Goal: Task Accomplishment & Management: Complete application form

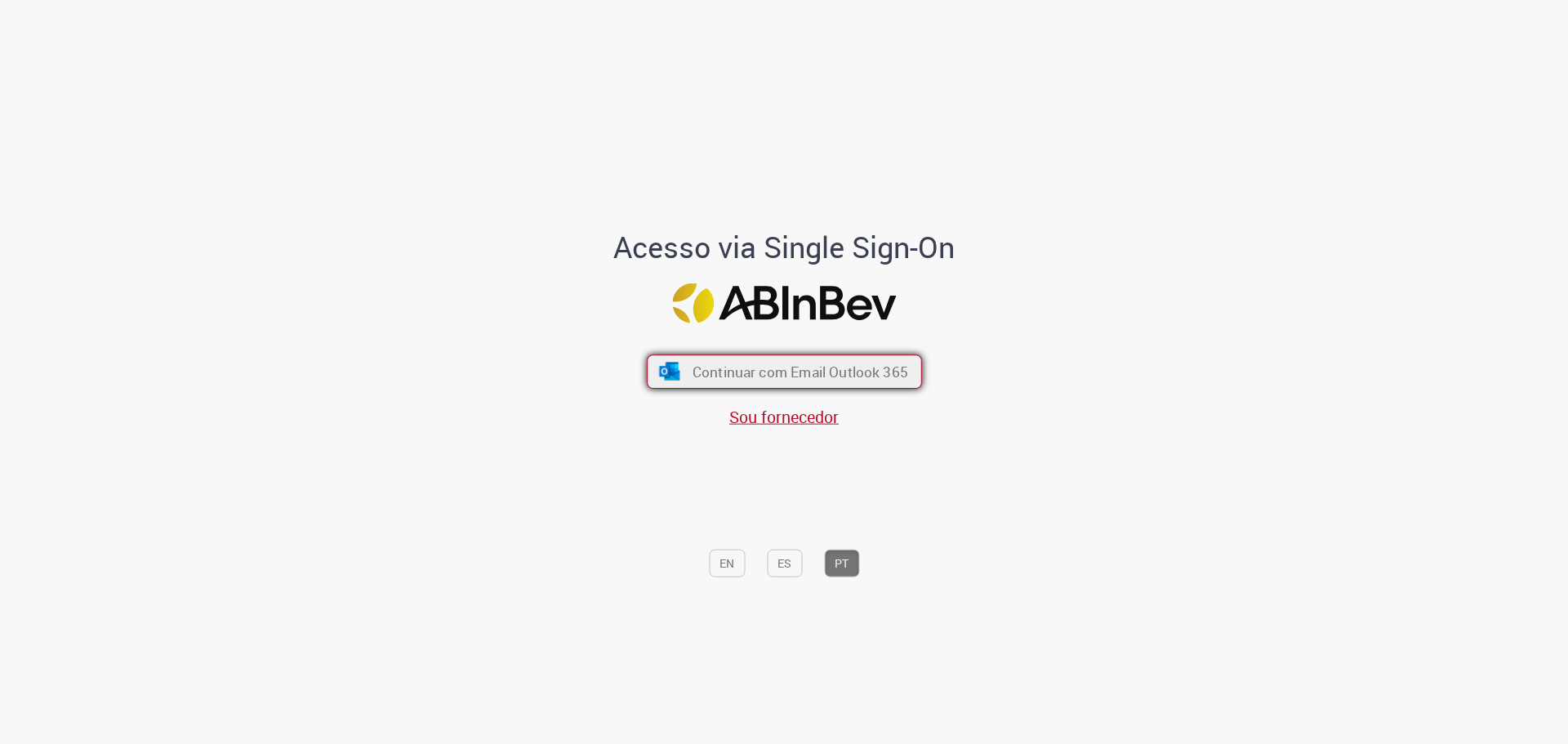
click at [829, 369] on span "Continuar com Email Outlook 365" at bounding box center [798, 371] width 215 height 19
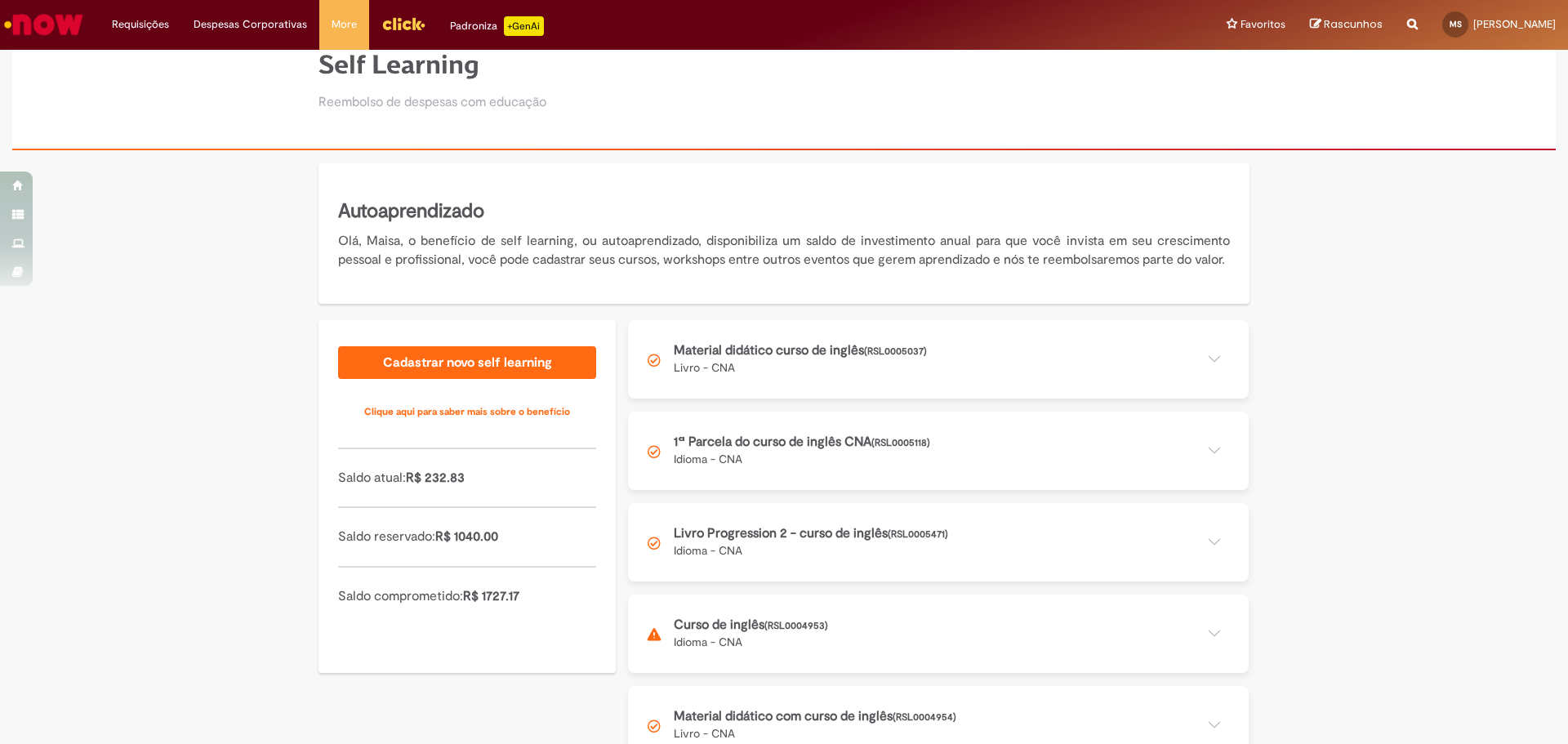
scroll to position [108, 0]
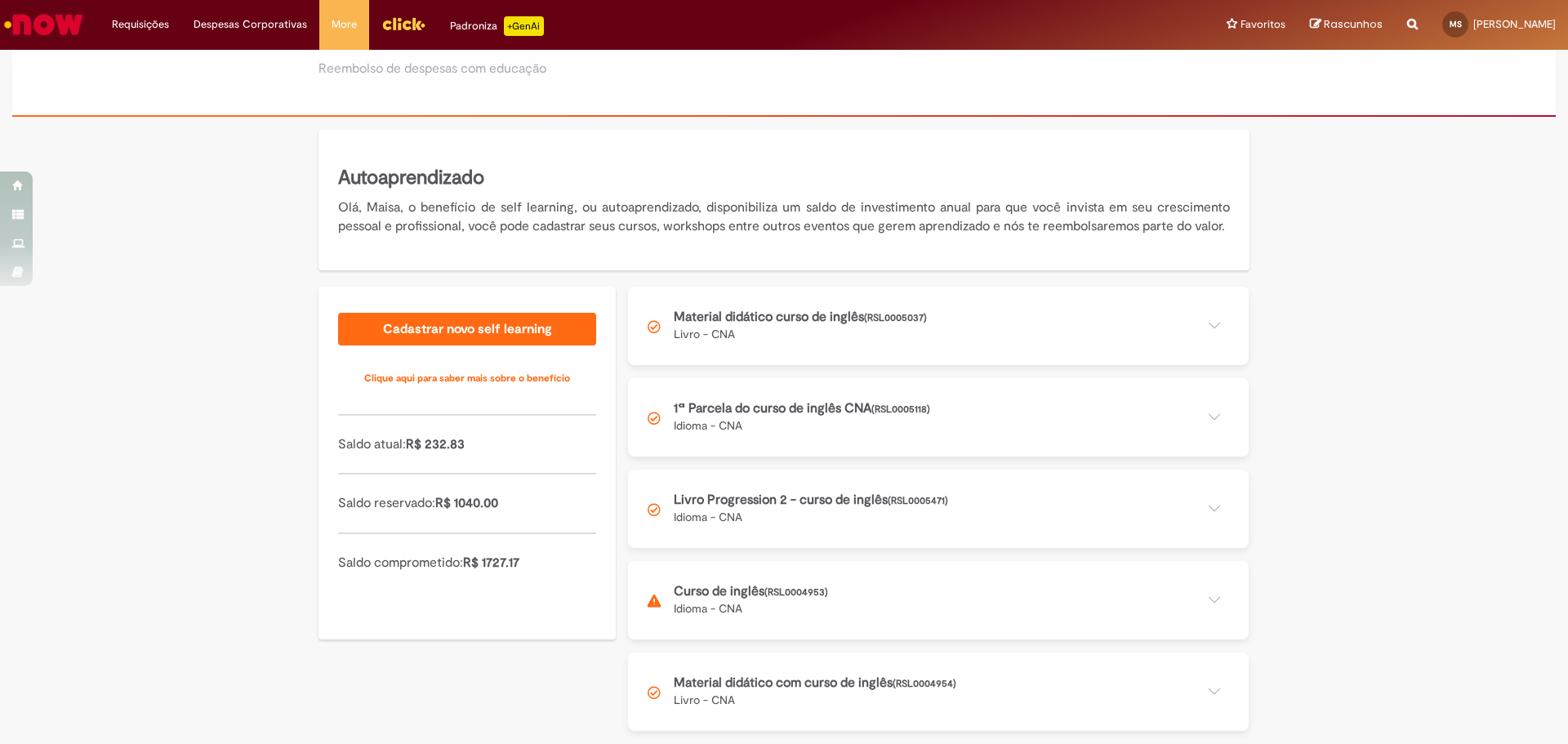
click at [842, 594] on button at bounding box center [938, 601] width 621 height 78
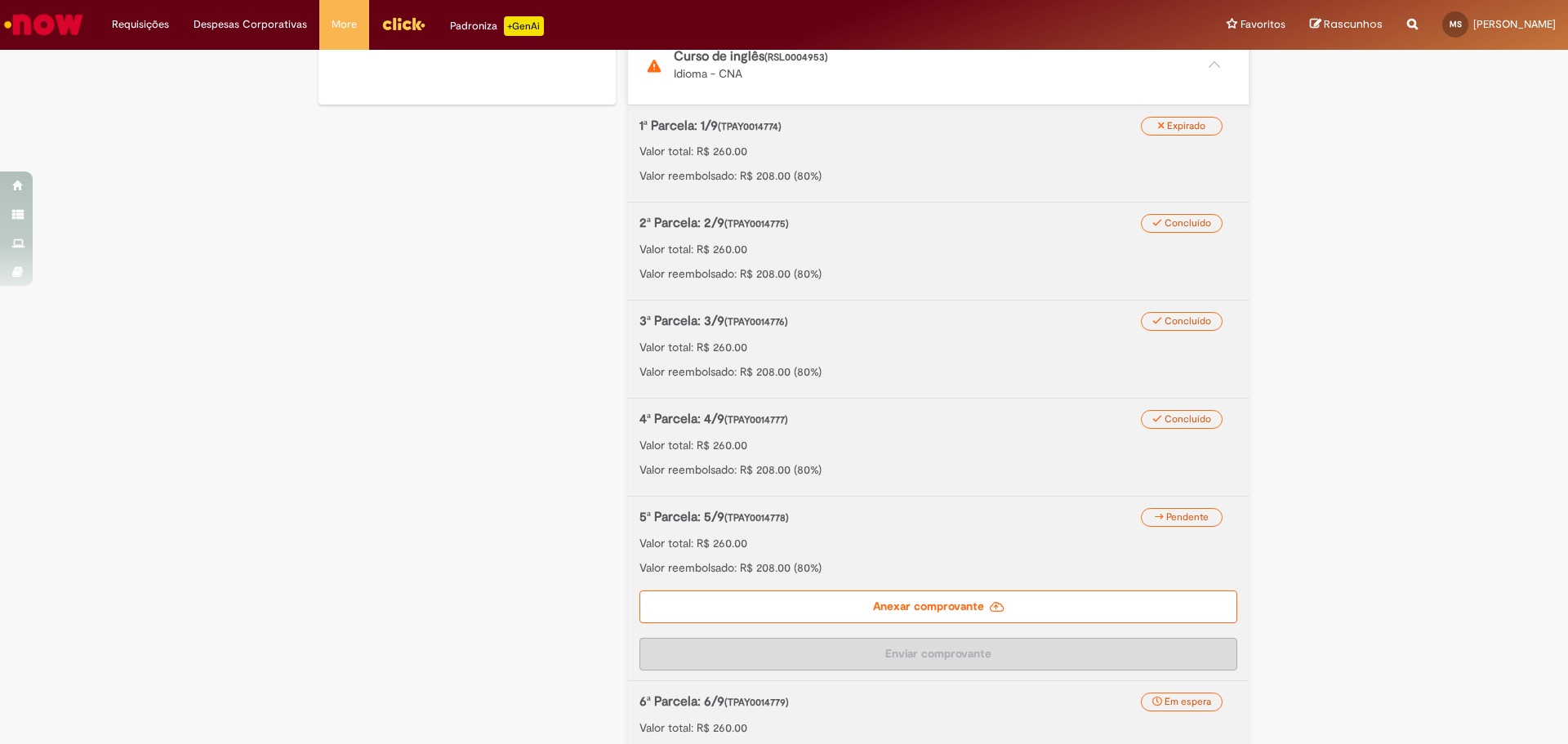
scroll to position [761, 0]
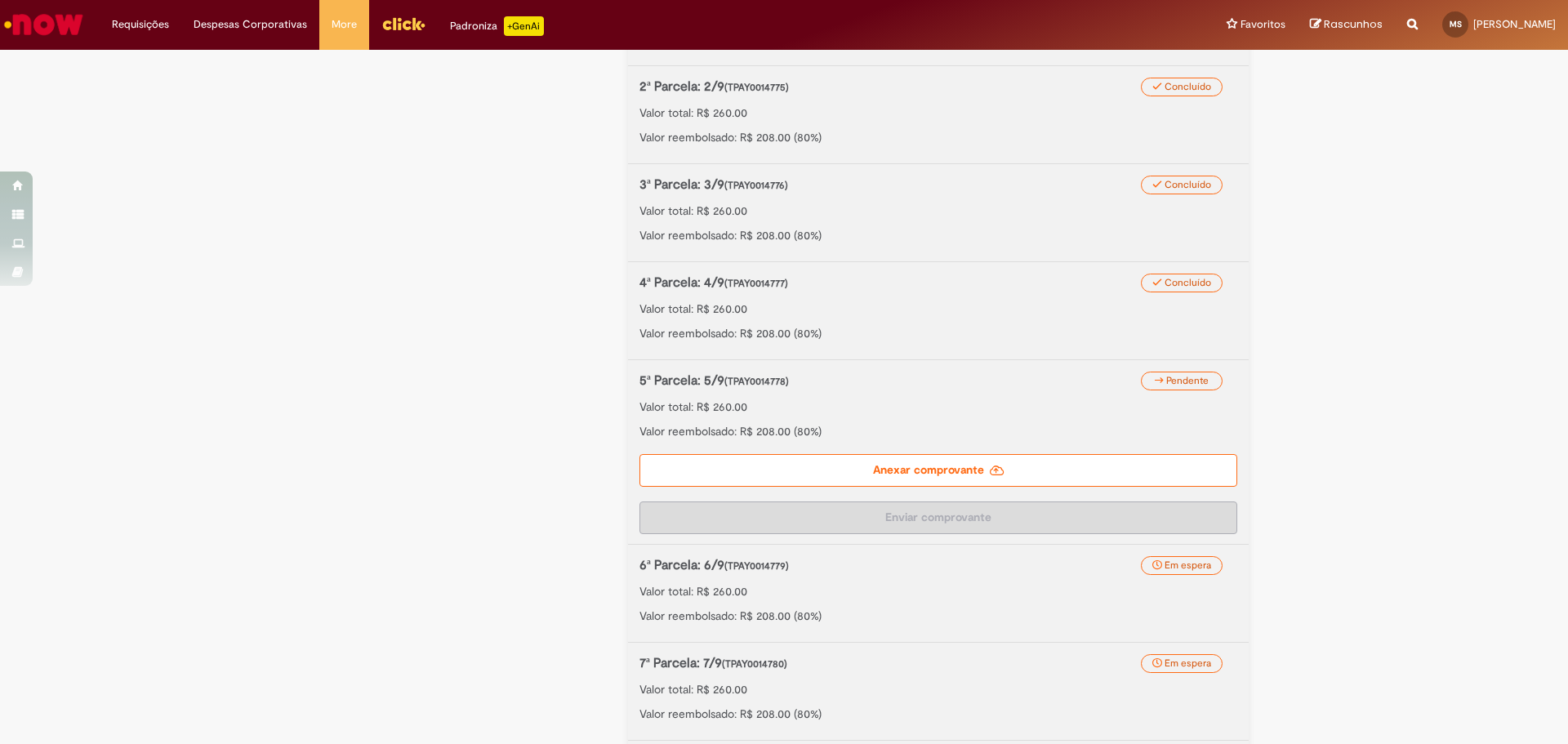
click at [885, 487] on label "Anexar comprovante" at bounding box center [938, 470] width 598 height 33
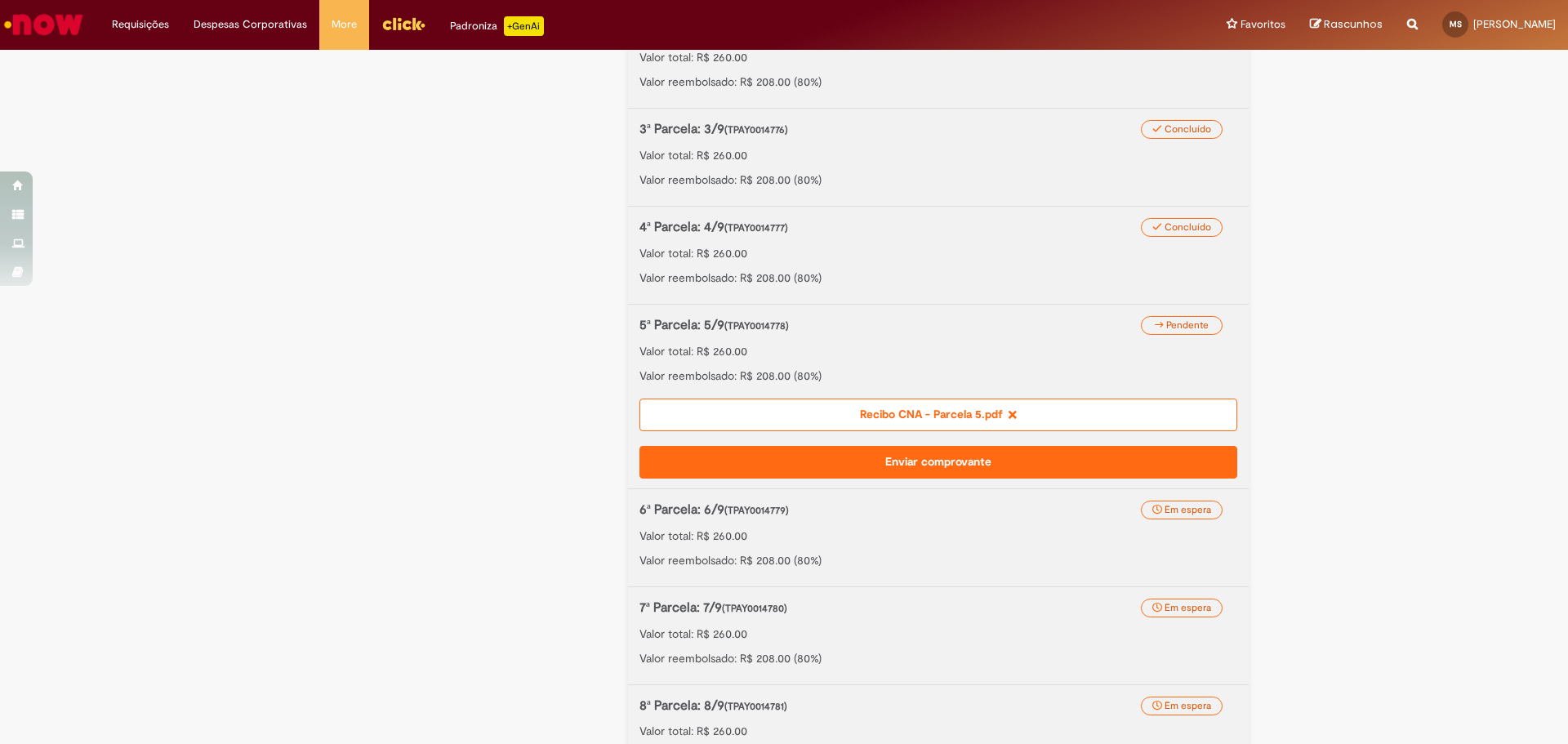
scroll to position [824, 0]
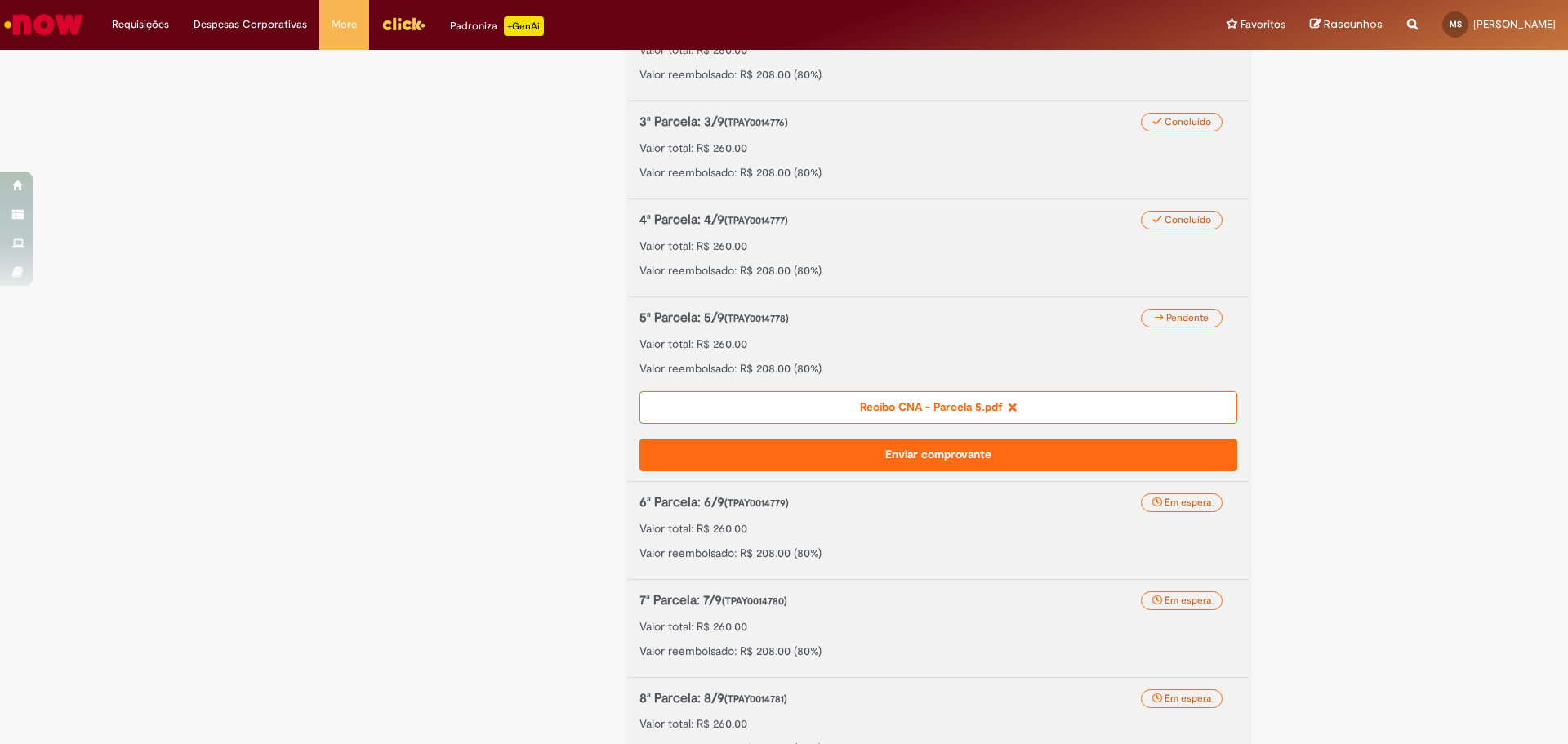
click at [899, 471] on button "Enviar comprovante" at bounding box center [938, 455] width 598 height 33
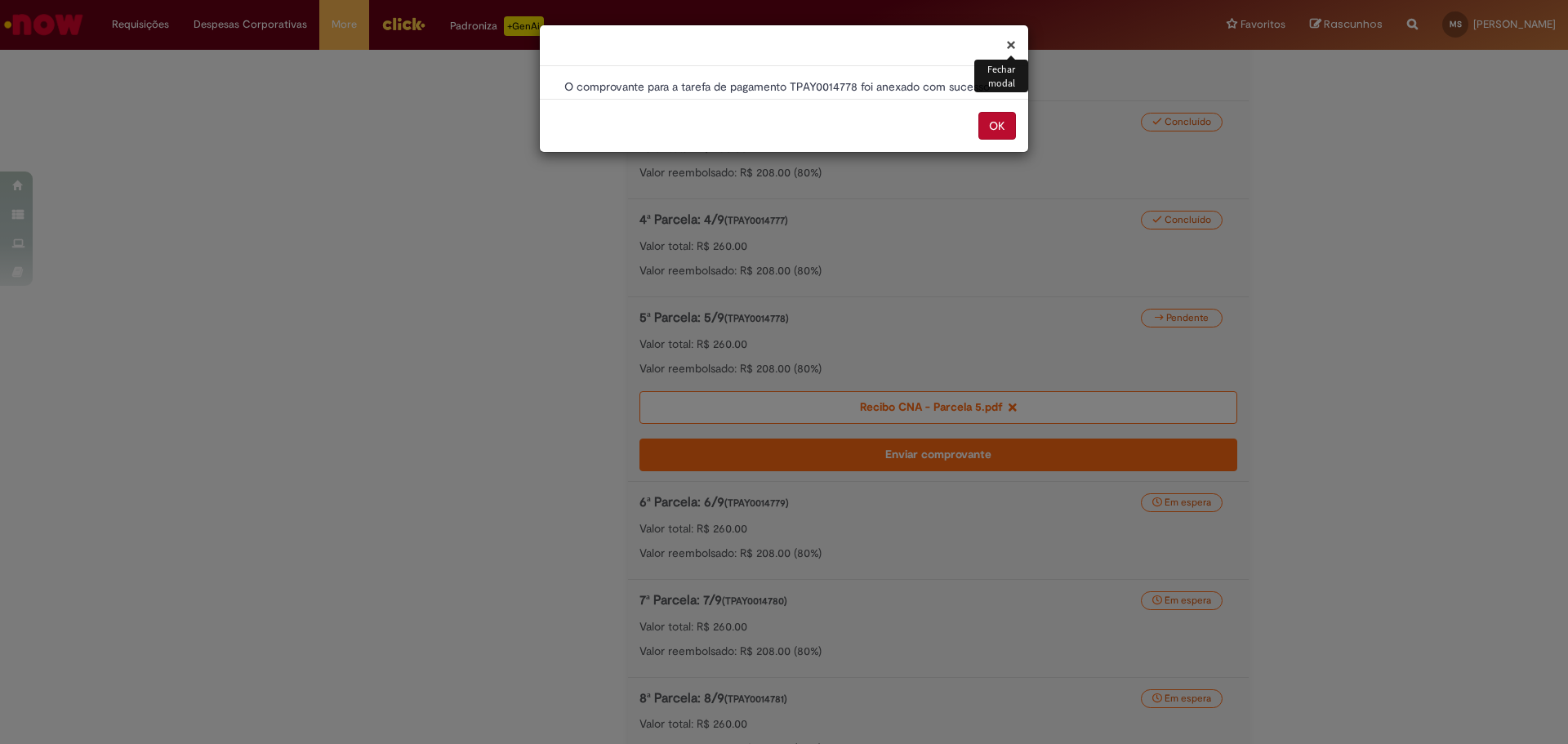
click at [988, 135] on button "OK" at bounding box center [996, 125] width 37 height 28
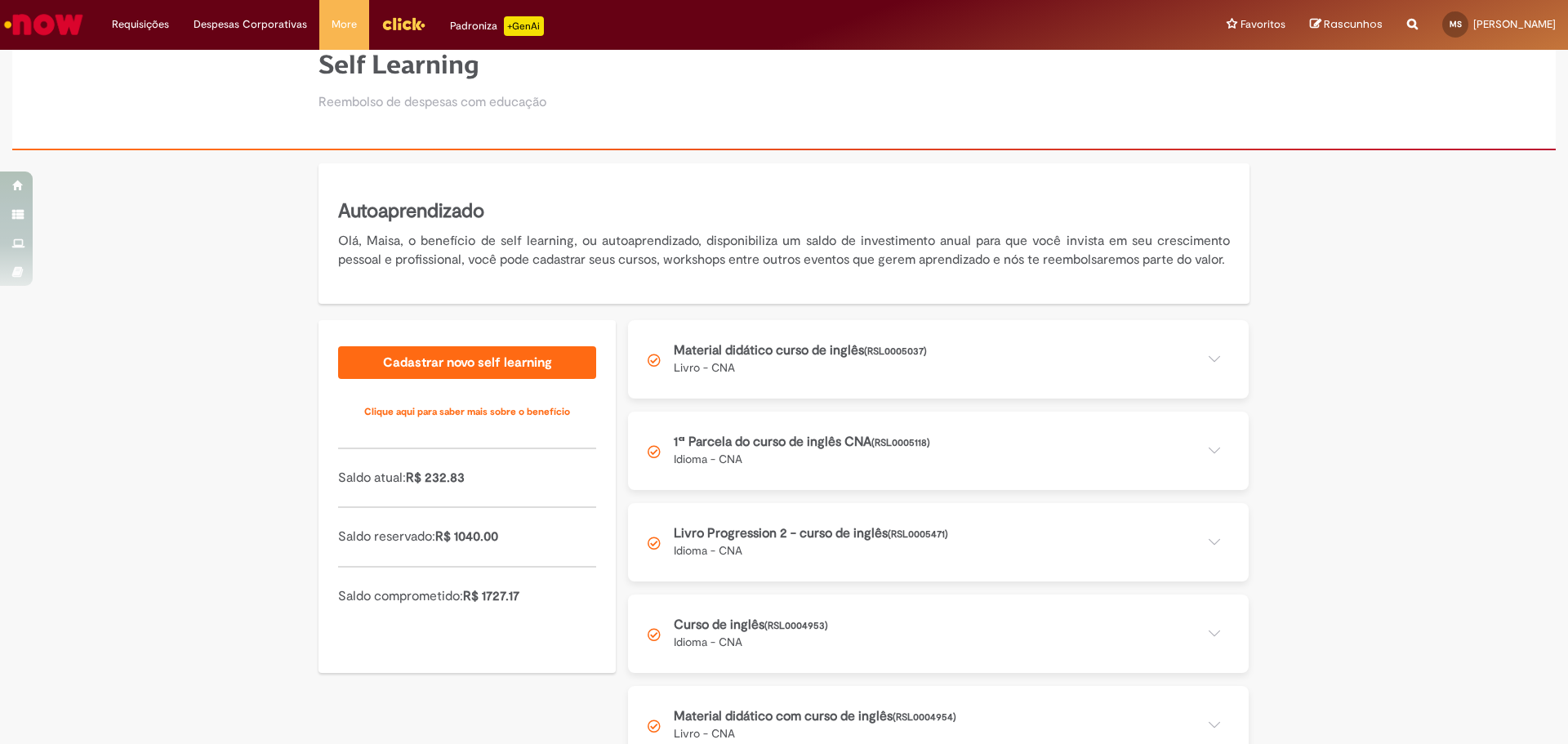
scroll to position [108, 0]
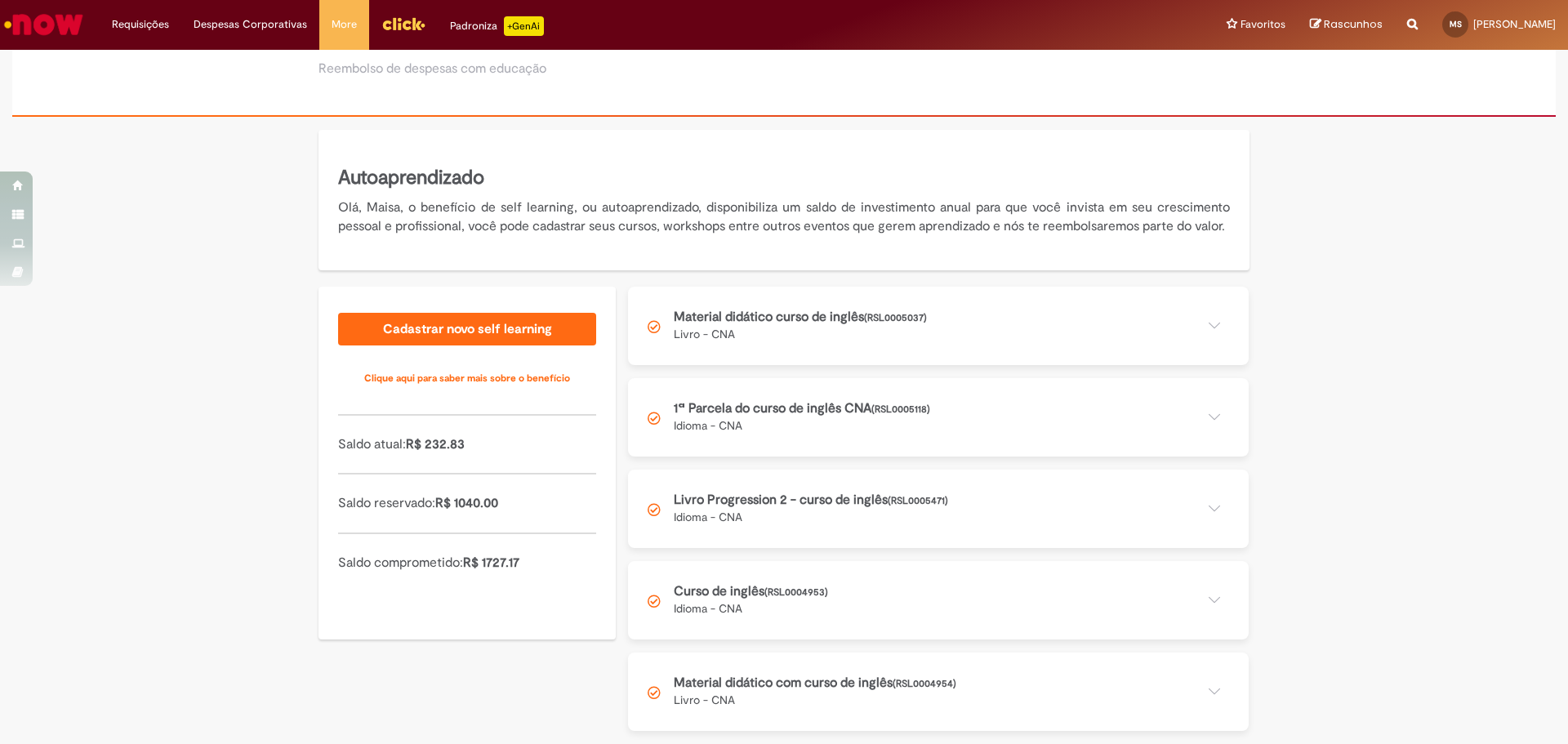
click at [811, 690] on button at bounding box center [938, 691] width 621 height 78
click at [773, 670] on button at bounding box center [938, 691] width 621 height 78
click at [787, 619] on button at bounding box center [938, 601] width 621 height 78
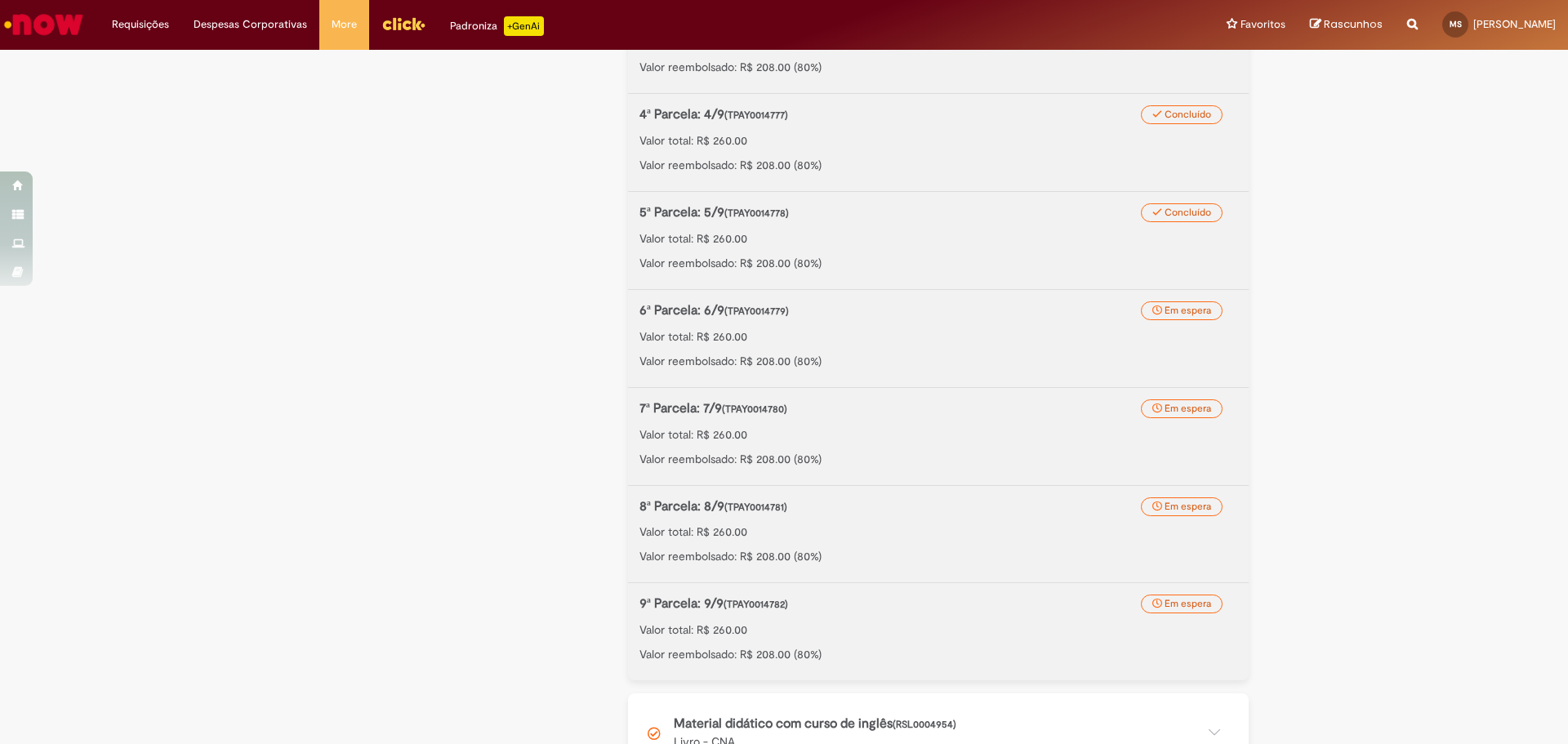
scroll to position [989, 0]
